Goal: Information Seeking & Learning: Learn about a topic

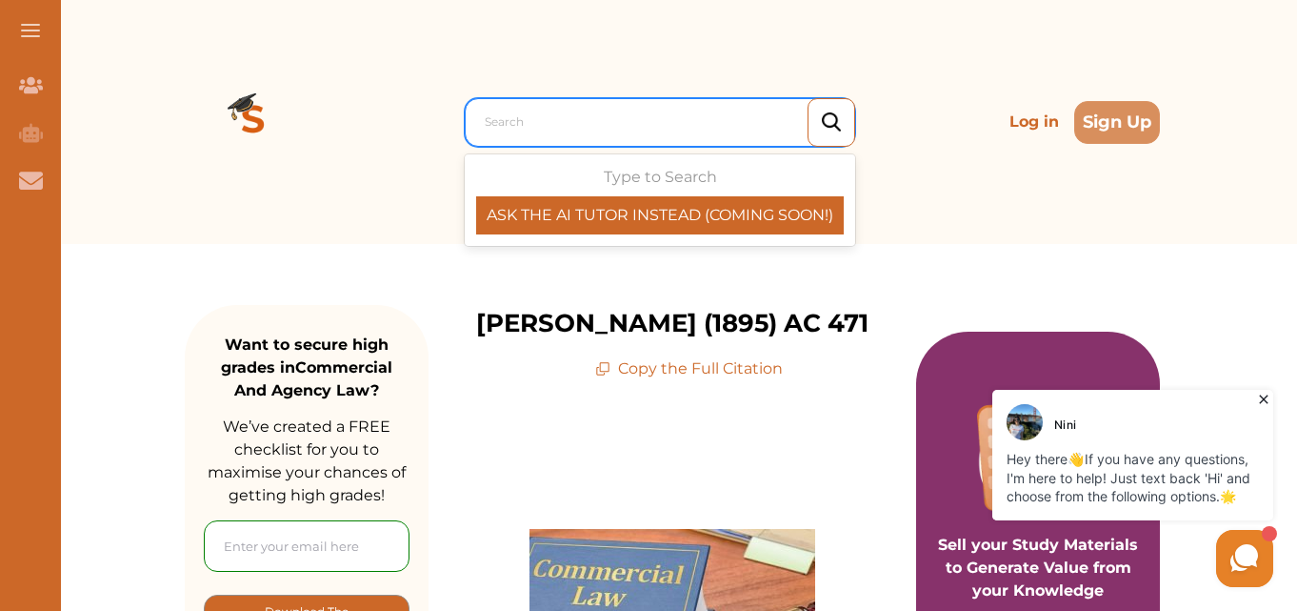
click at [547, 113] on div at bounding box center [665, 122] width 360 height 27
click at [613, 218] on p "ASK THE AI TUTOR INSTEAD (COMING SOON!)" at bounding box center [660, 215] width 368 height 23
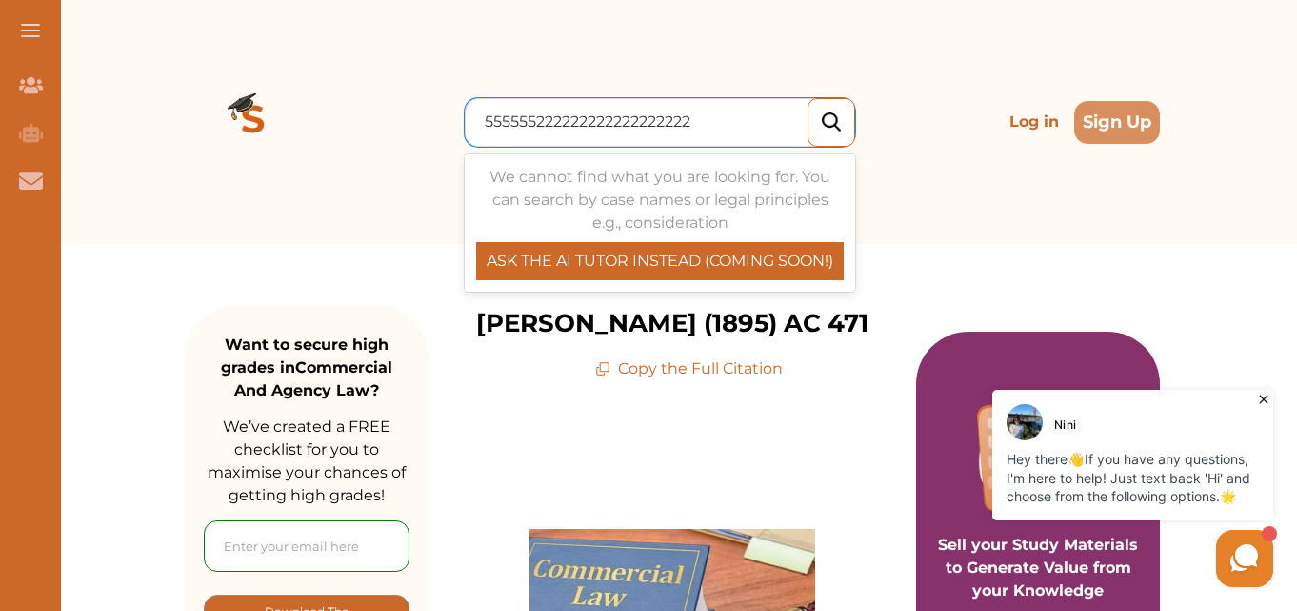
type input "555555222222222222222222"
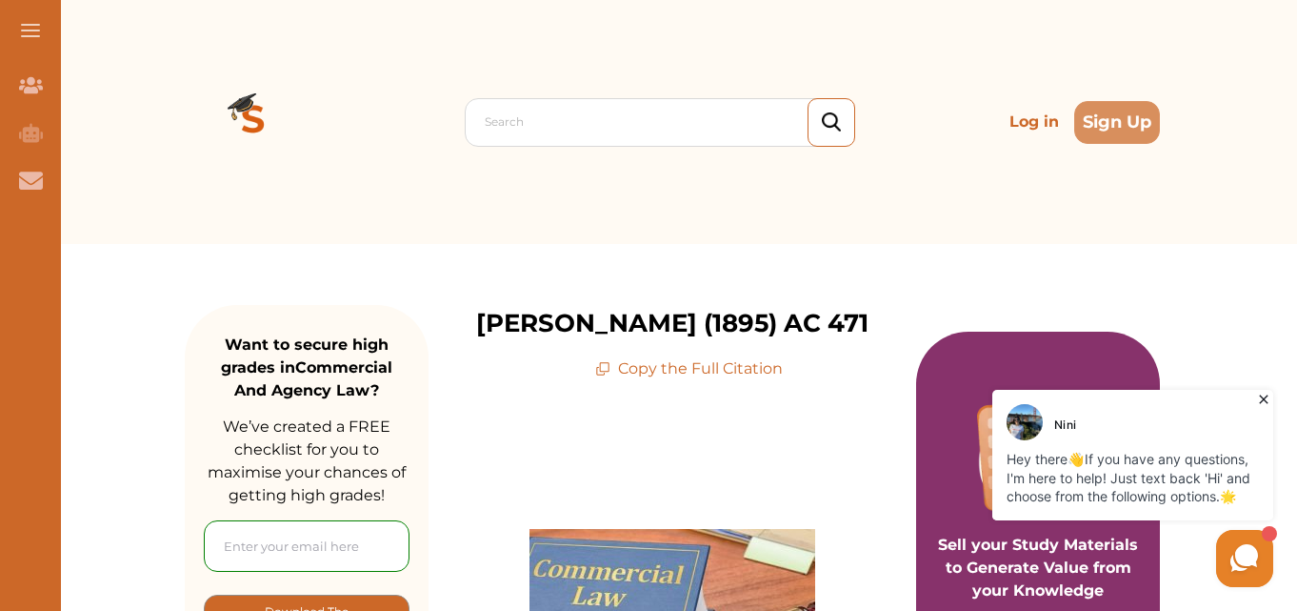
click at [1258, 389] on div "[PERSON_NAME] Hey there 👋 If you have any questions, I'm here to help! Just tex…" at bounding box center [1133, 455] width 291 height 140
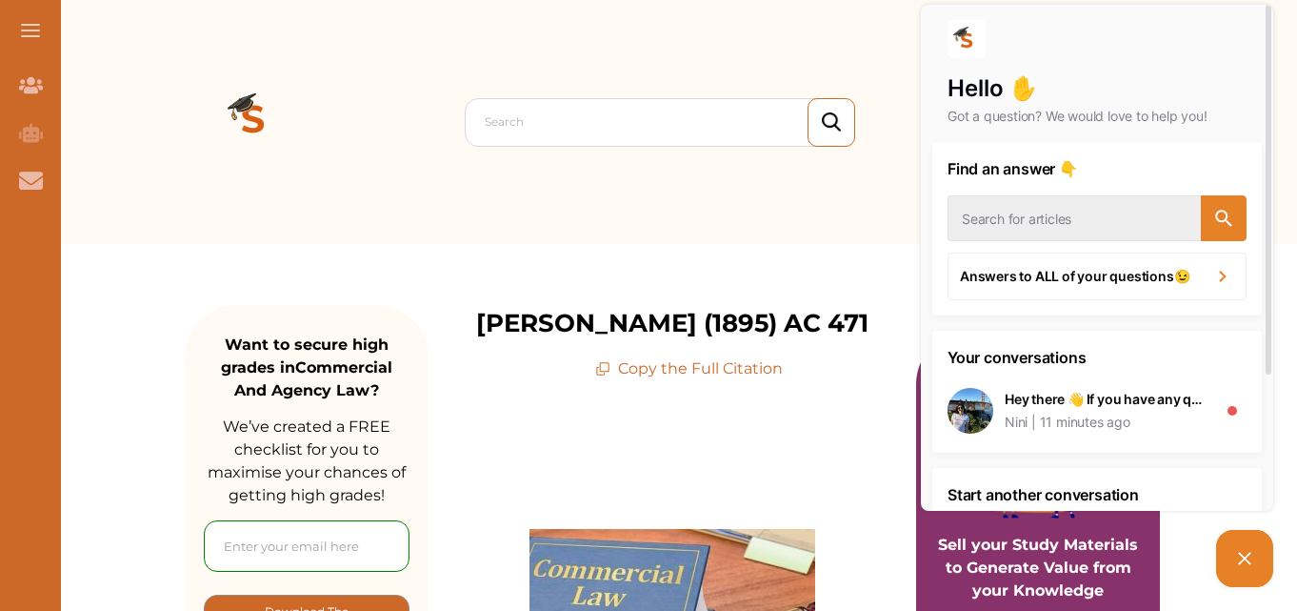
click at [1243, 549] on icon at bounding box center [1245, 558] width 23 height 23
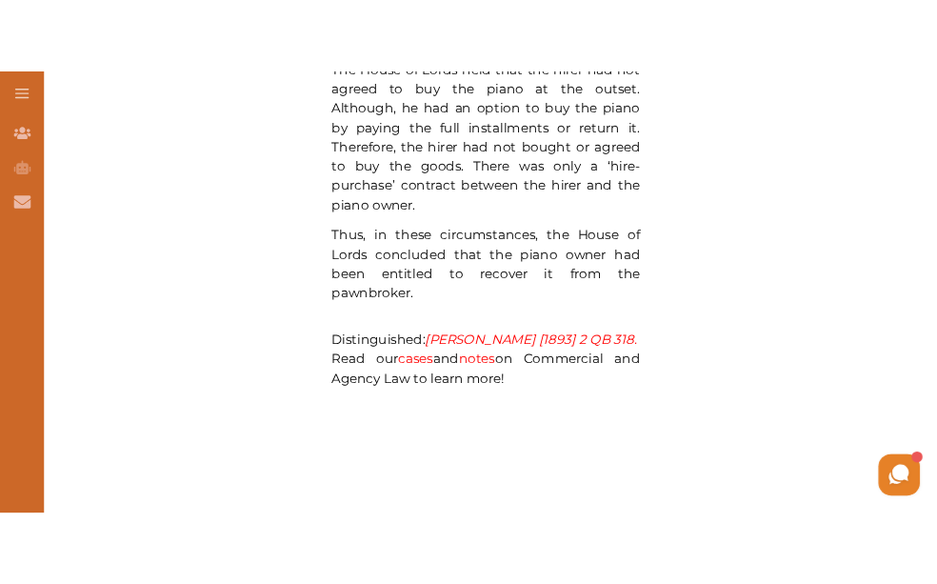
scroll to position [1524, 0]
